Goal: Task Accomplishment & Management: Manage account settings

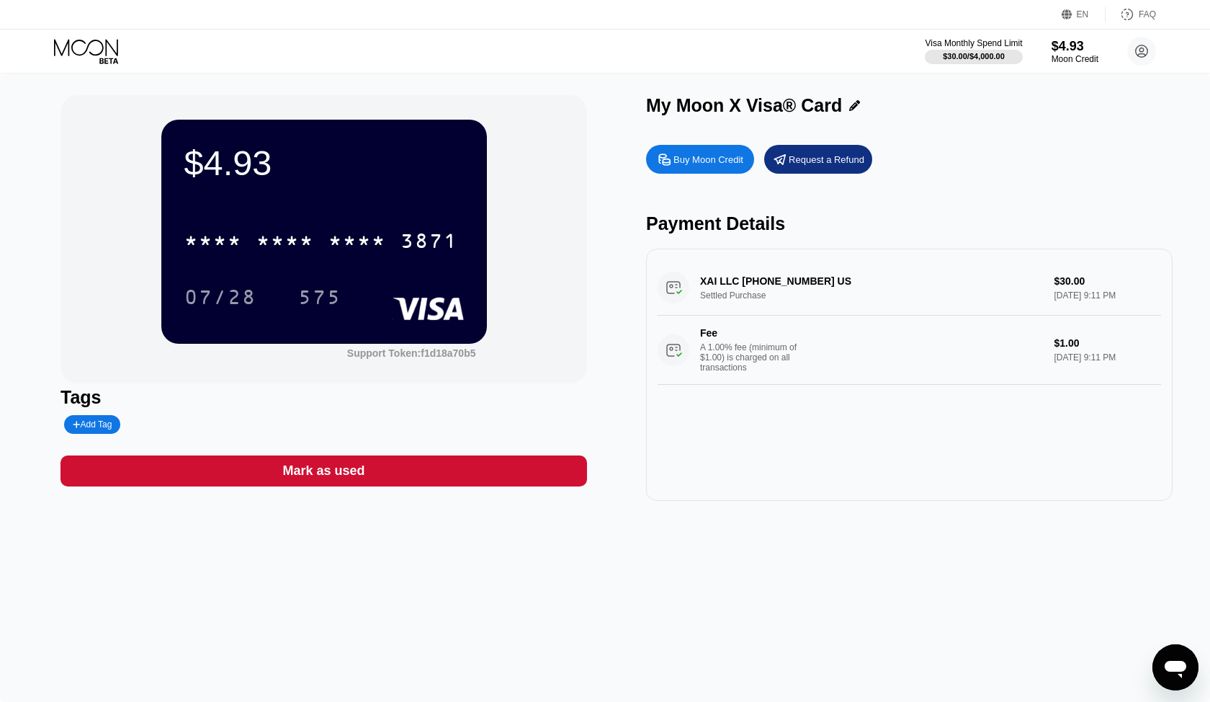
click at [1073, 10] on div "EN" at bounding box center [1069, 14] width 14 height 14
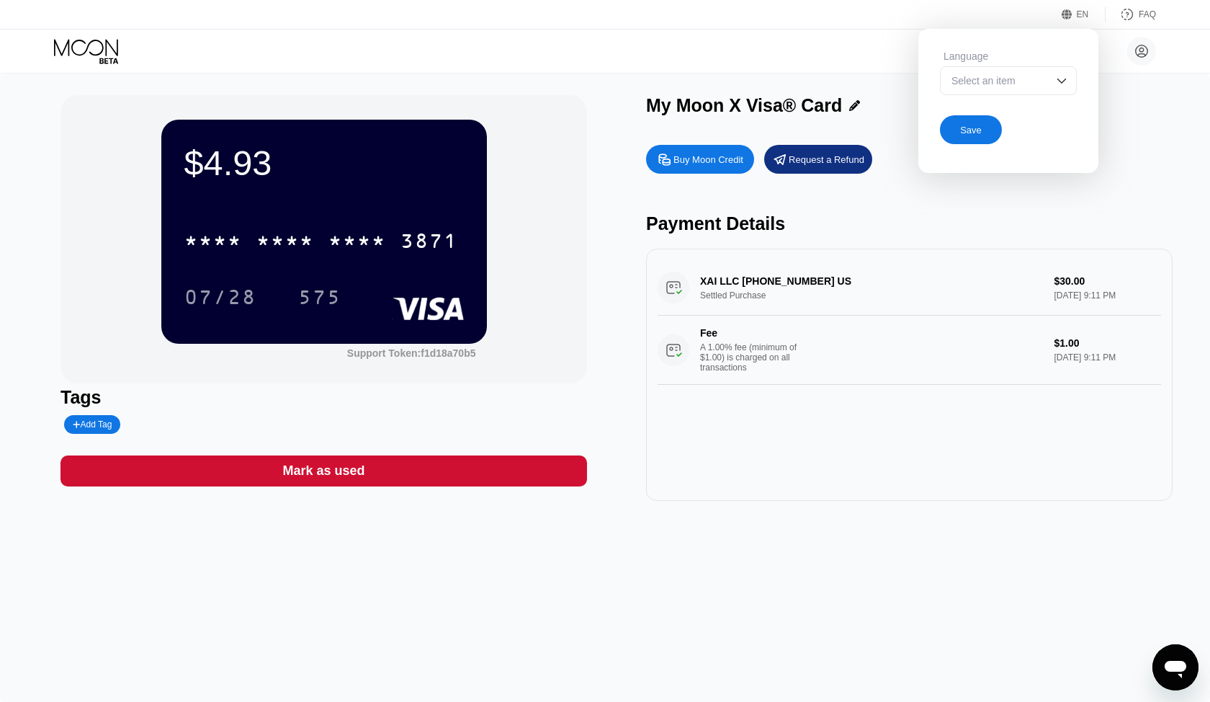
click at [1061, 91] on div "Select an item" at bounding box center [1008, 80] width 137 height 29
click at [648, 58] on div "Bekhzod Yusupov behzod94@gmail.com  Home Settings Support Careers About Us Log…" at bounding box center [605, 51] width 1210 height 43
